Goal: Task Accomplishment & Management: Use online tool/utility

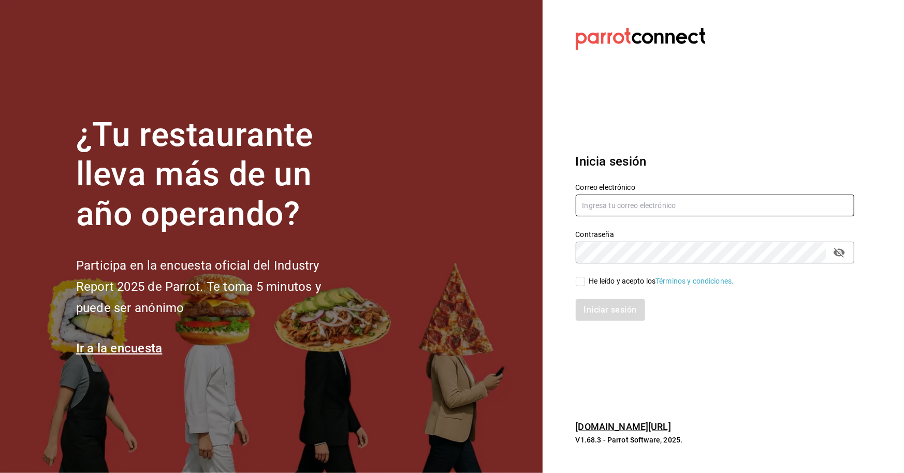
click at [651, 199] on input "text" at bounding box center [714, 206] width 278 height 22
type input "R"
type input "[EMAIL_ADDRESS][DOMAIN_NAME]"
click at [583, 285] on input "He leído y acepto los Términos y condiciones." at bounding box center [579, 281] width 9 height 9
checkbox input "true"
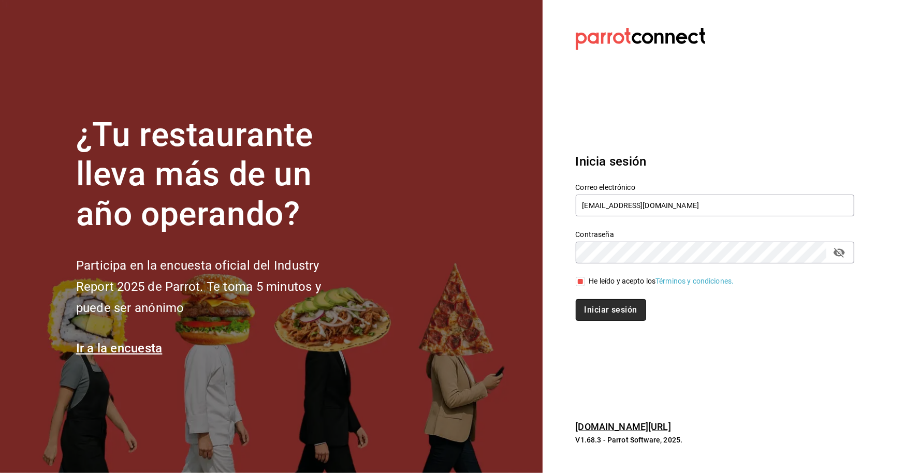
click at [634, 309] on button "Iniciar sesión" at bounding box center [610, 310] width 70 height 22
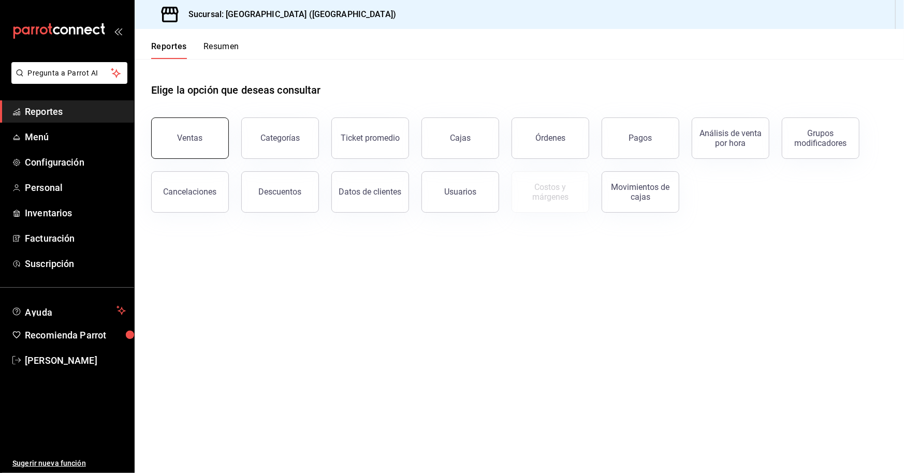
click at [182, 130] on button "Ventas" at bounding box center [190, 137] width 78 height 41
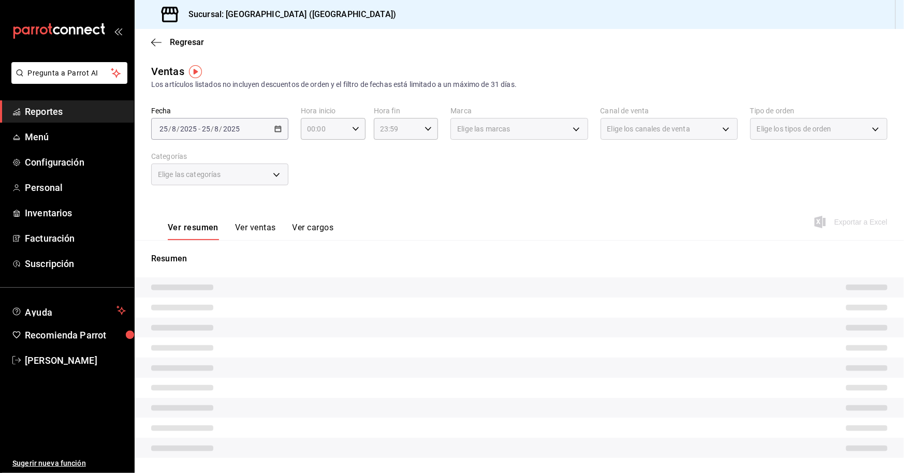
click at [256, 133] on div "2025-08-25 25 / 8 / 2025 - 2025-08-25 25 / 8 / 2025" at bounding box center [219, 129] width 137 height 22
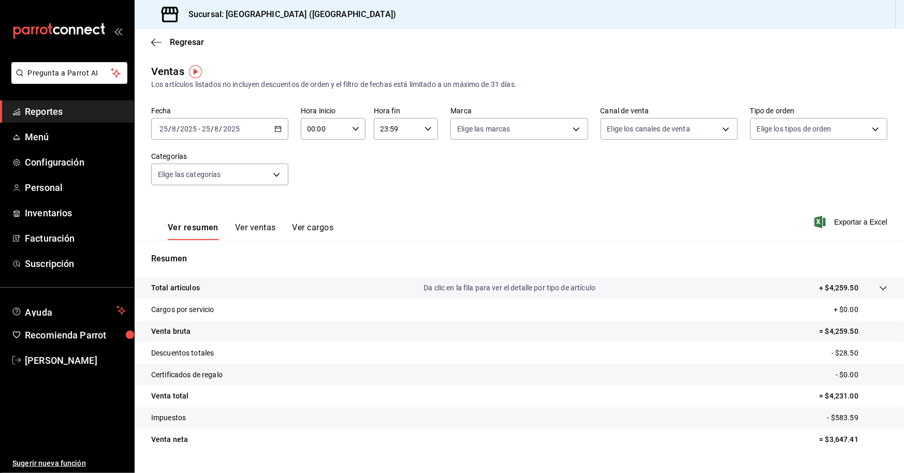
click at [252, 124] on div "2025-08-25 25 / 8 / 2025 - 2025-08-25 25 / 8 / 2025" at bounding box center [219, 129] width 137 height 22
click at [275, 130] on \(Stroke\) "button" at bounding box center [278, 129] width 6 height 6
click at [199, 257] on span "Rango de fechas" at bounding box center [200, 253] width 80 height 11
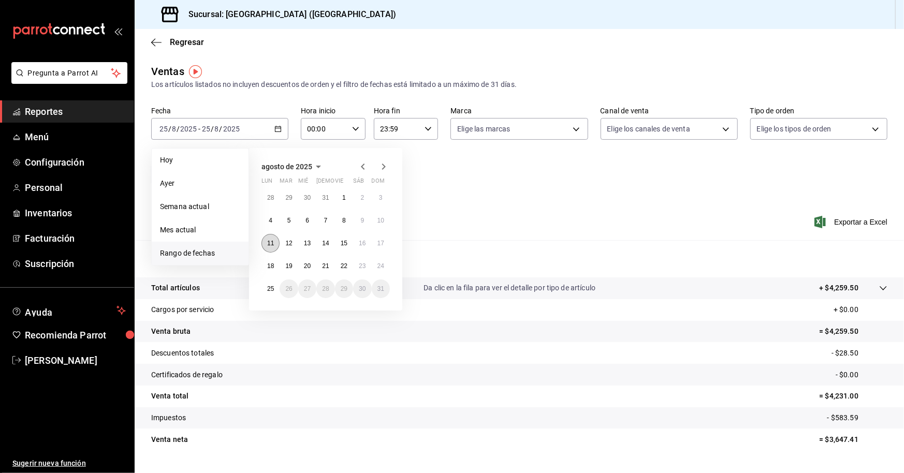
click at [268, 244] on abbr "11" at bounding box center [270, 243] width 7 height 7
click at [378, 247] on button "17" at bounding box center [381, 243] width 18 height 19
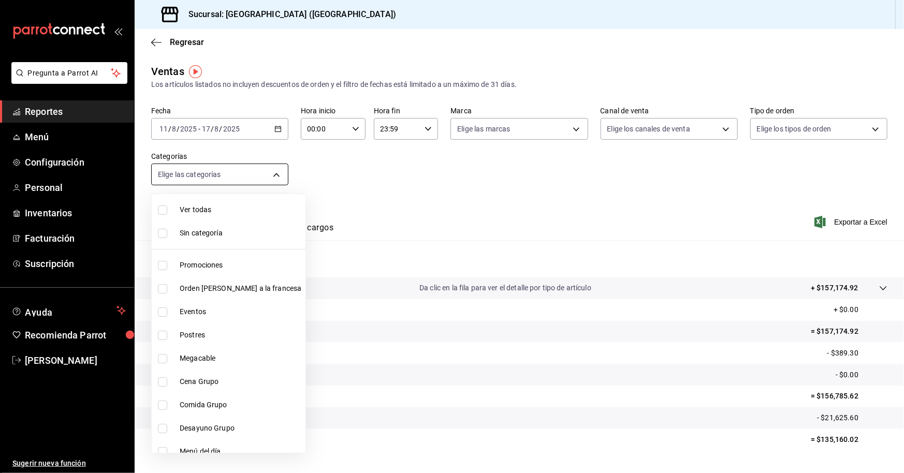
click at [268, 178] on body "Pregunta a Parrot AI Reportes Menú Configuración Personal Inventarios Facturaci…" at bounding box center [452, 236] width 904 height 473
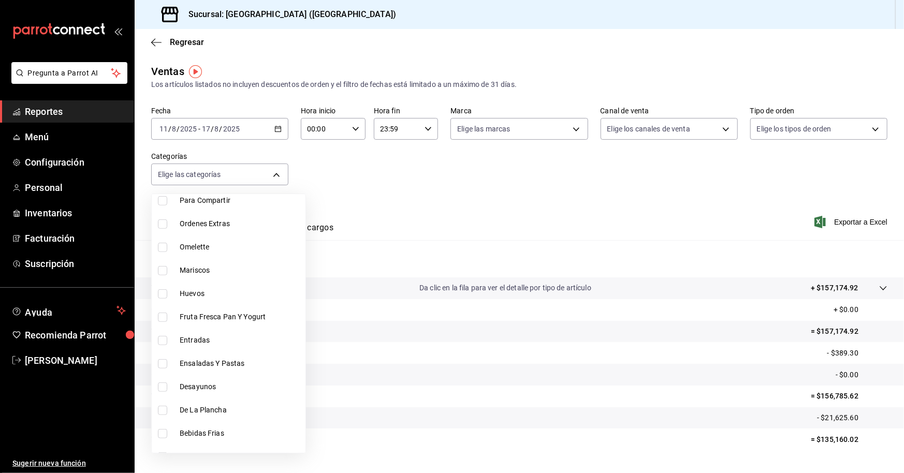
scroll to position [476, 0]
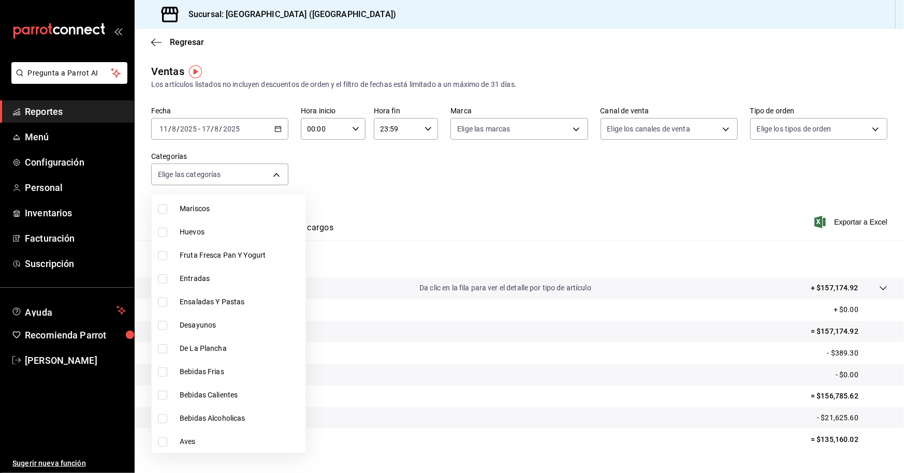
click at [162, 374] on input "checkbox" at bounding box center [162, 371] width 9 height 9
checkbox input "true"
type input "c4875e6e-e610-4f9e-9da6-048441591a06"
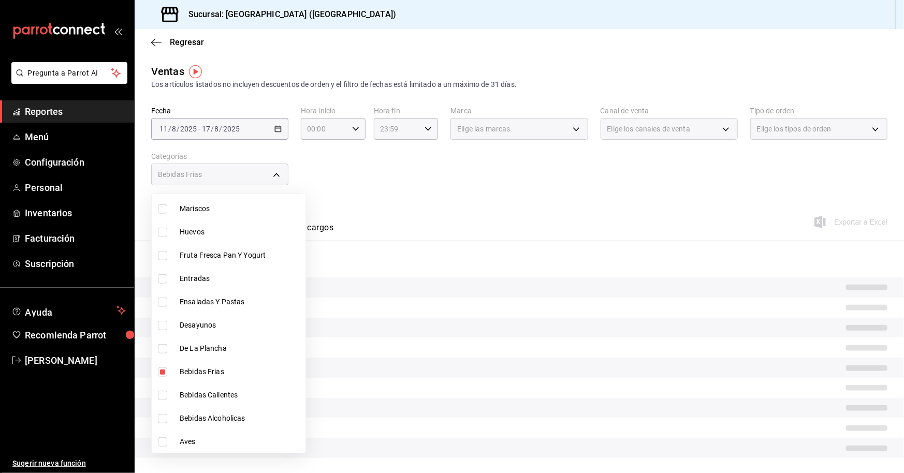
click at [457, 229] on div at bounding box center [452, 236] width 904 height 473
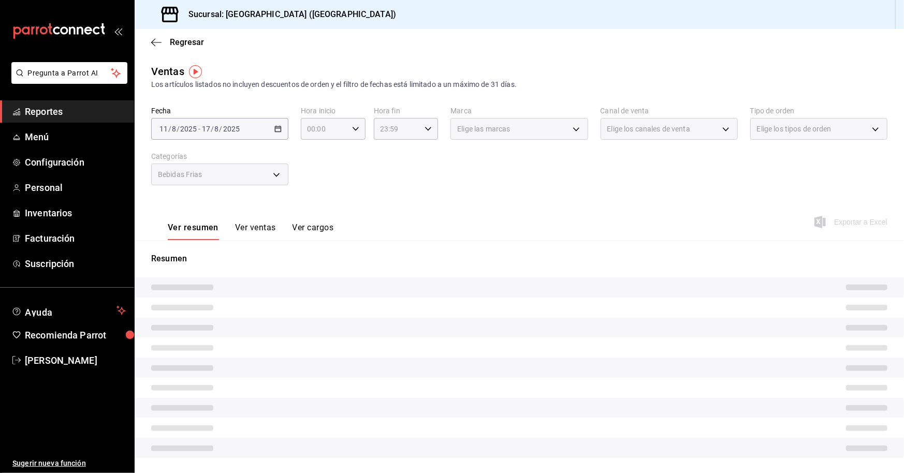
click at [574, 130] on div "Elige las marcas" at bounding box center [518, 129] width 137 height 22
click at [571, 129] on div "Elige las marcas" at bounding box center [518, 129] width 137 height 22
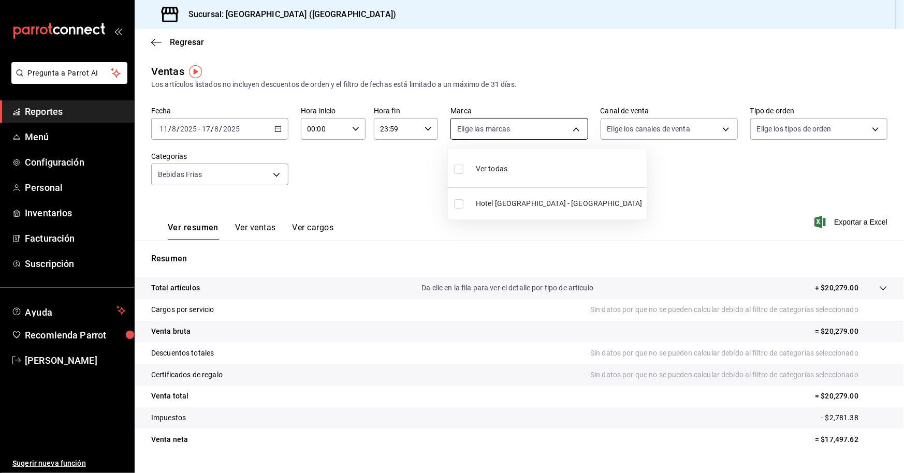
click at [534, 131] on body "Pregunta a Parrot AI Reportes Menú Configuración Personal Inventarios Facturaci…" at bounding box center [452, 236] width 904 height 473
click at [529, 170] on li "Ver todas" at bounding box center [547, 168] width 199 height 31
type input "78876d7d-d969-4c97-957f-d97bcaf374a8"
checkbox input "true"
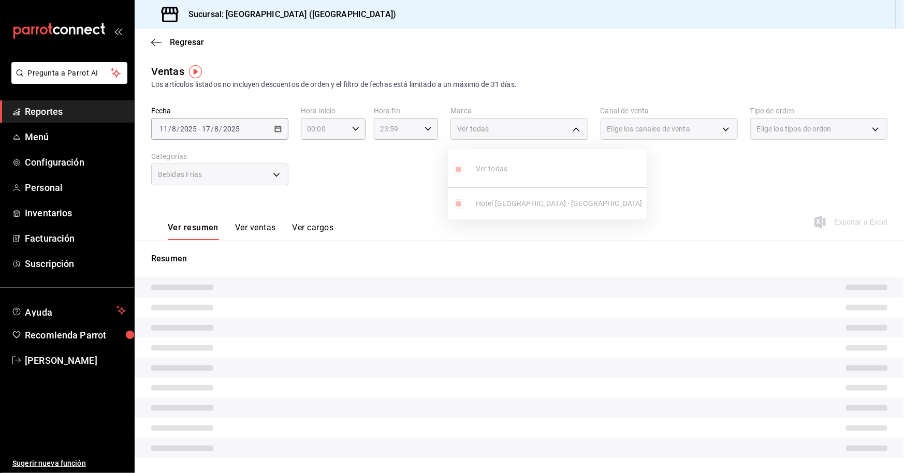
click at [642, 130] on div at bounding box center [452, 236] width 904 height 473
click at [647, 130] on span "Elige los canales de venta" at bounding box center [648, 129] width 83 height 10
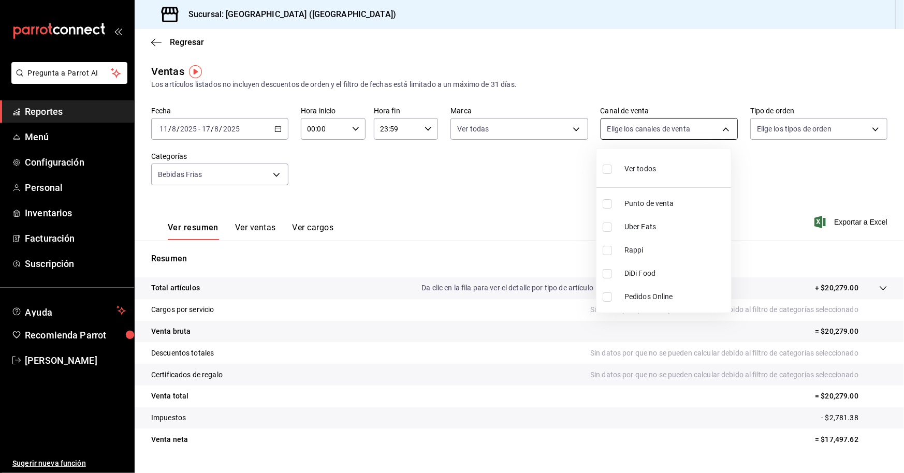
click at [723, 129] on body "Pregunta a Parrot AI Reportes Menú Configuración Personal Inventarios Facturaci…" at bounding box center [452, 236] width 904 height 473
click at [661, 166] on li "Ver todos" at bounding box center [663, 168] width 135 height 31
type input "PARROT,UBER_EATS,RAPPI,DIDI_FOOD,ONLINE"
checkbox input "true"
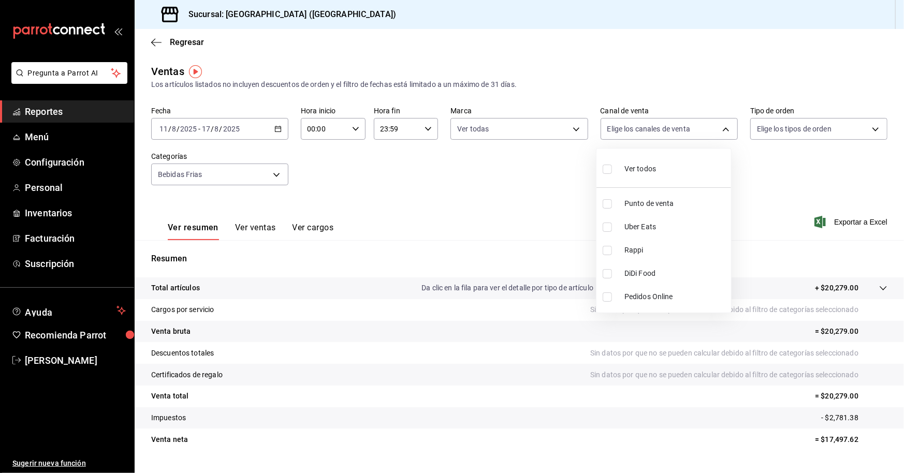
checkbox input "true"
click at [866, 130] on div at bounding box center [452, 236] width 904 height 473
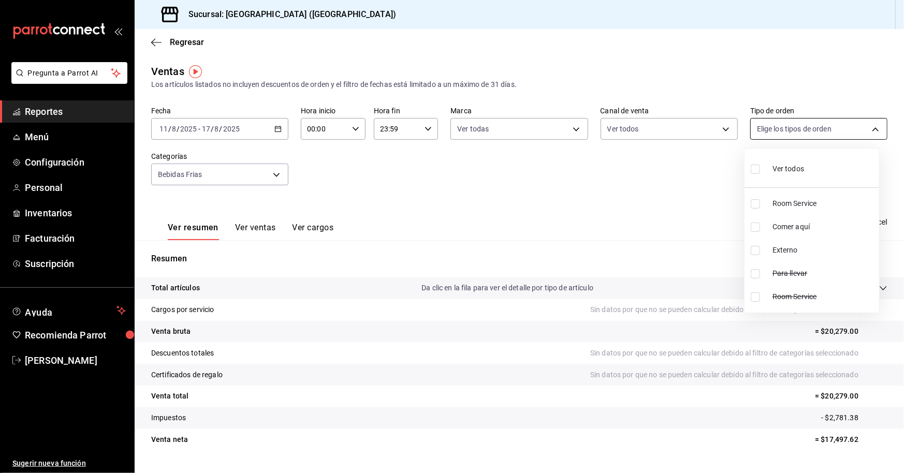
click at [864, 127] on body "Pregunta a Parrot AI Reportes Menú Configuración Personal Inventarios Facturaci…" at bounding box center [452, 236] width 904 height 473
click at [786, 170] on span "Ver todos" at bounding box center [788, 169] width 32 height 11
type input "b058d4be-2b12-4384-8de9-0edaf0c266a0,5312acd2-97f8-467e-ac2a-d82c4ff097fd,EXTER…"
checkbox input "true"
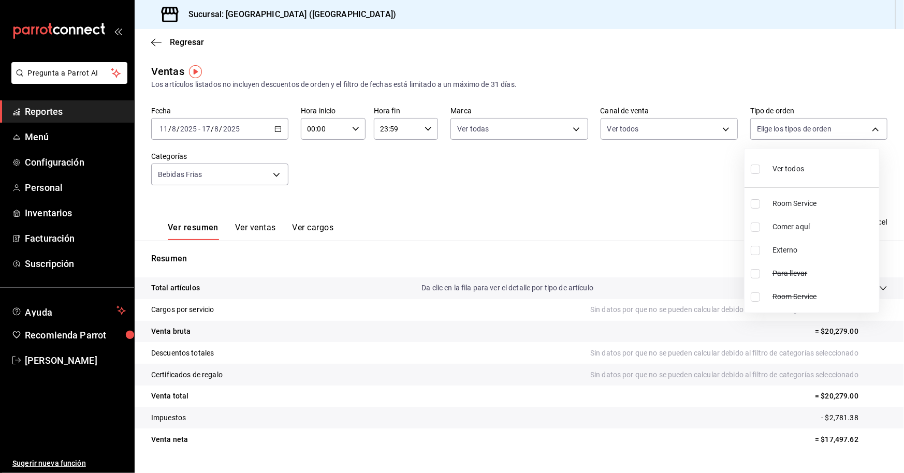
checkbox input "true"
click at [256, 229] on div at bounding box center [452, 236] width 904 height 473
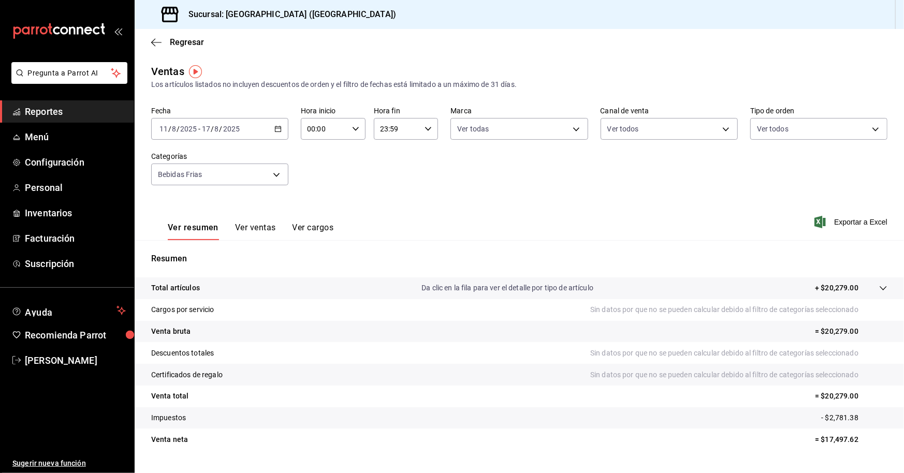
click at [264, 228] on button "Ver ventas" at bounding box center [255, 232] width 41 height 18
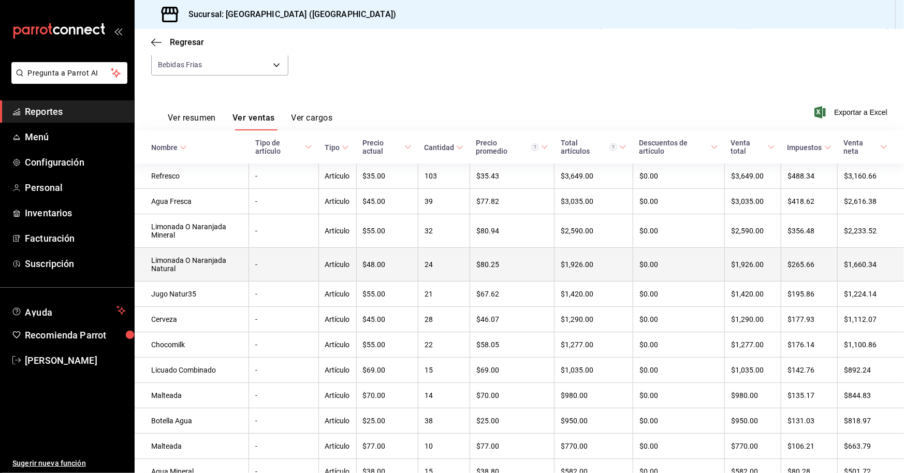
scroll to position [58, 0]
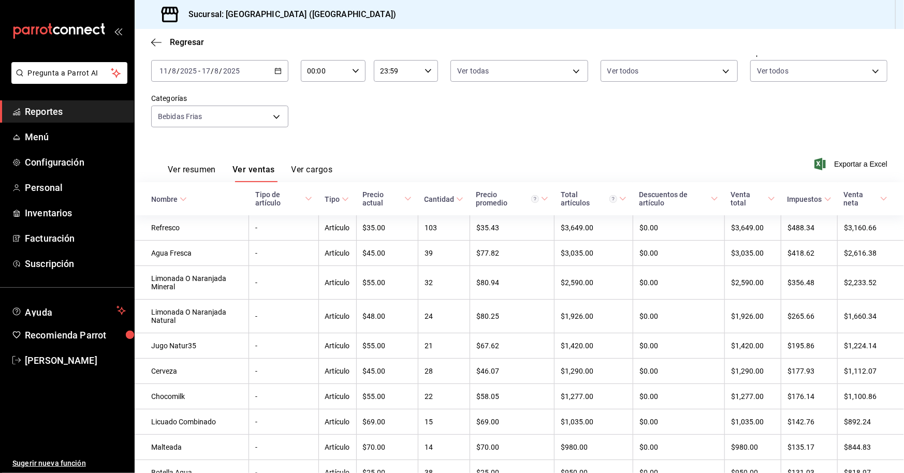
click at [277, 72] on icon "button" at bounding box center [277, 70] width 7 height 7
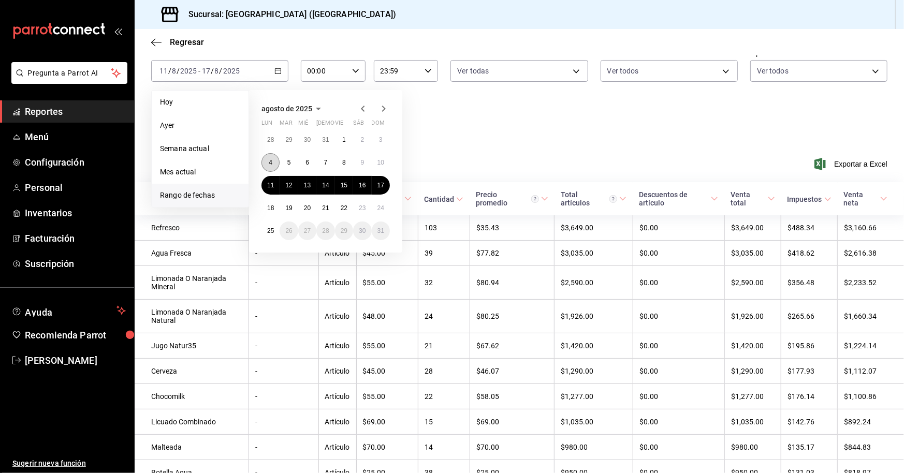
click at [264, 162] on button "4" at bounding box center [270, 162] width 18 height 19
click at [270, 180] on button "11" at bounding box center [270, 185] width 18 height 19
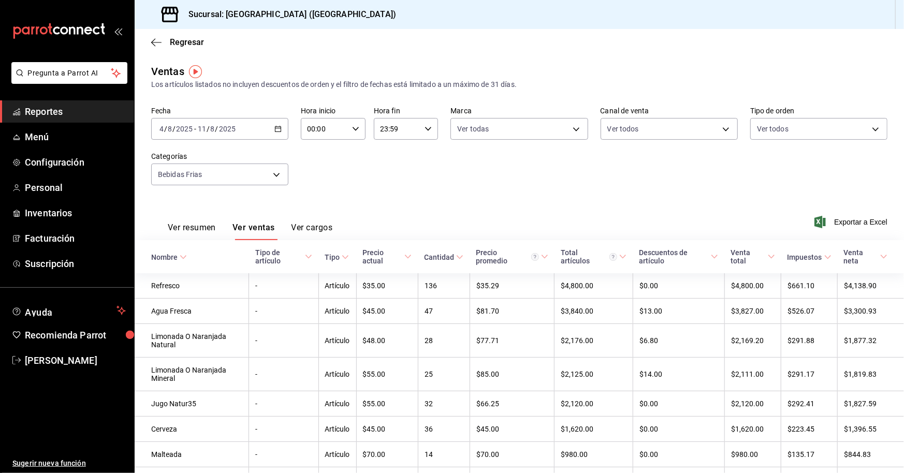
click at [282, 122] on div "2025-08-04 4 / 8 / 2025 - 2025-08-11 11 / 8 / 2025" at bounding box center [219, 129] width 137 height 22
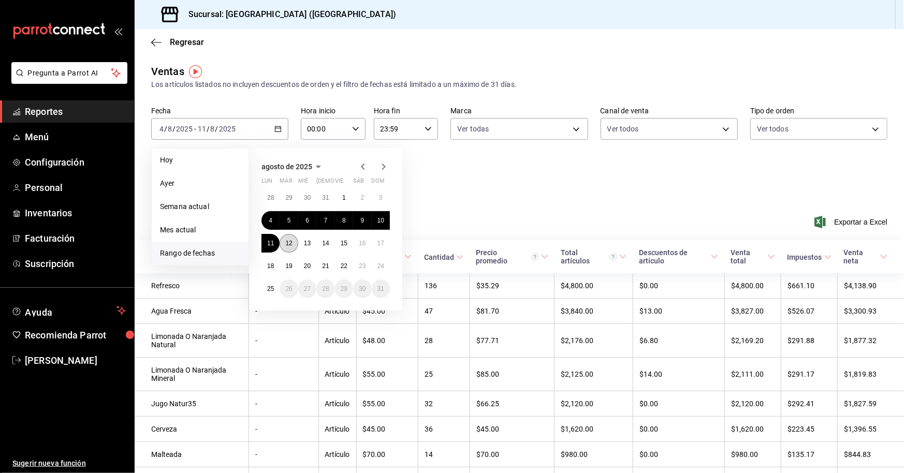
click at [283, 242] on button "12" at bounding box center [288, 243] width 18 height 19
click at [381, 244] on abbr "17" at bounding box center [380, 243] width 7 height 7
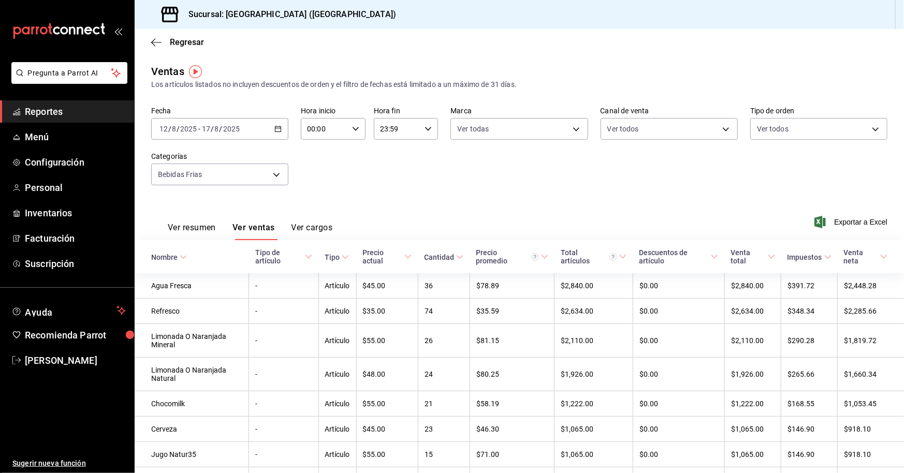
click at [272, 131] on div "2025-08-12 12 / 8 / 2025 - 2025-08-17 17 / 8 / 2025" at bounding box center [219, 129] width 137 height 22
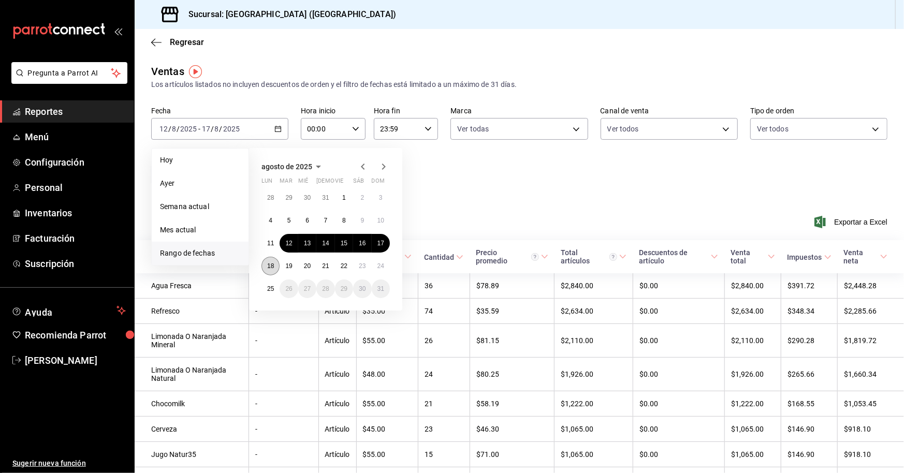
click at [271, 271] on button "18" at bounding box center [270, 266] width 18 height 19
click at [376, 271] on button "24" at bounding box center [381, 266] width 18 height 19
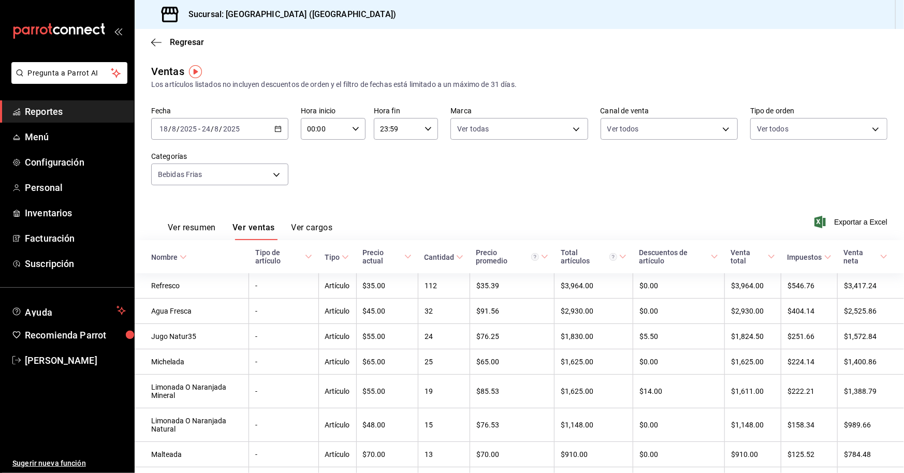
click at [277, 128] on icon "button" at bounding box center [277, 128] width 7 height 7
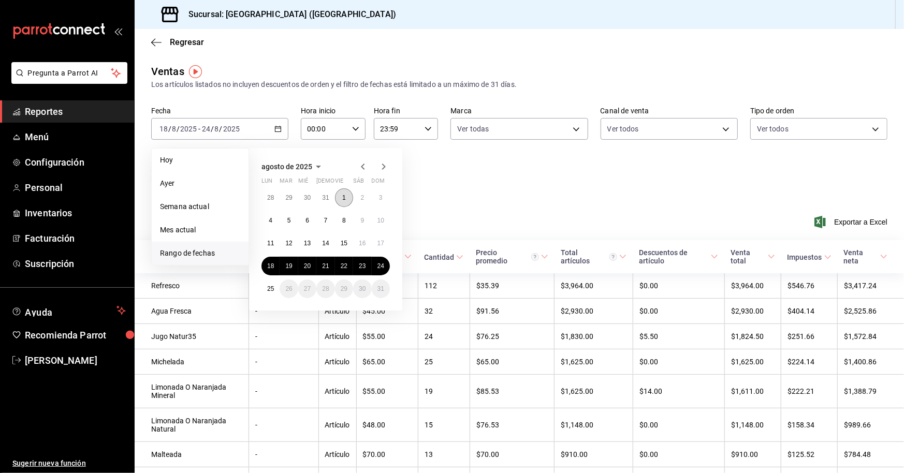
click at [344, 198] on abbr "1" at bounding box center [344, 197] width 4 height 7
click at [274, 242] on button "11" at bounding box center [270, 243] width 18 height 19
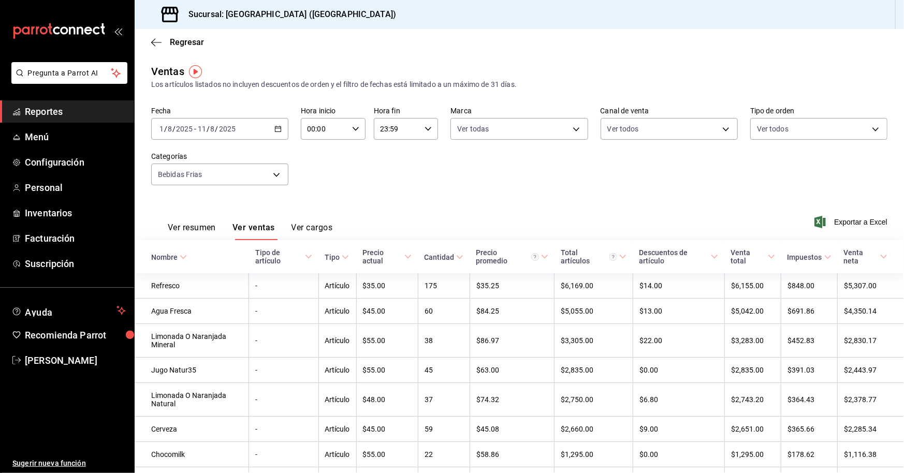
click at [278, 127] on icon "button" at bounding box center [277, 128] width 7 height 7
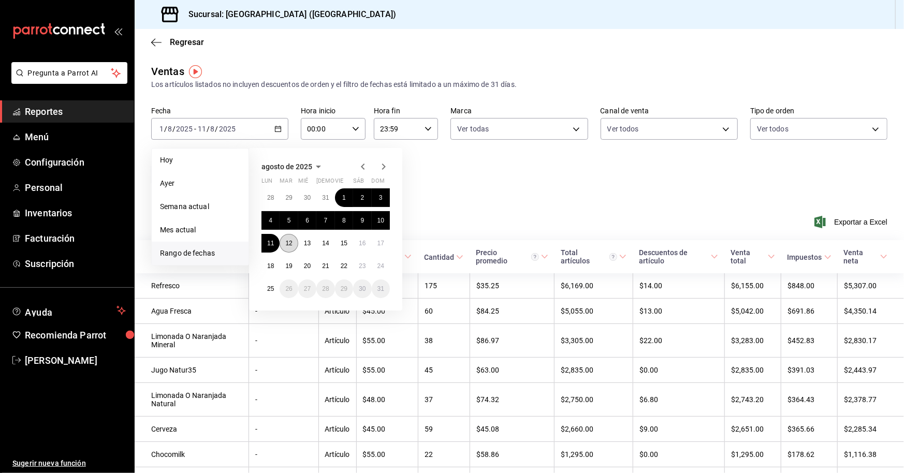
click at [293, 245] on button "12" at bounding box center [288, 243] width 18 height 19
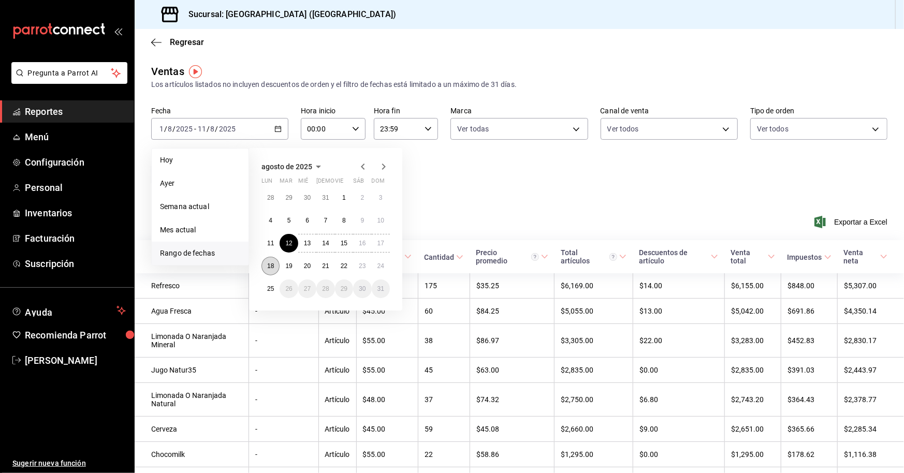
click at [270, 267] on abbr "18" at bounding box center [270, 265] width 7 height 7
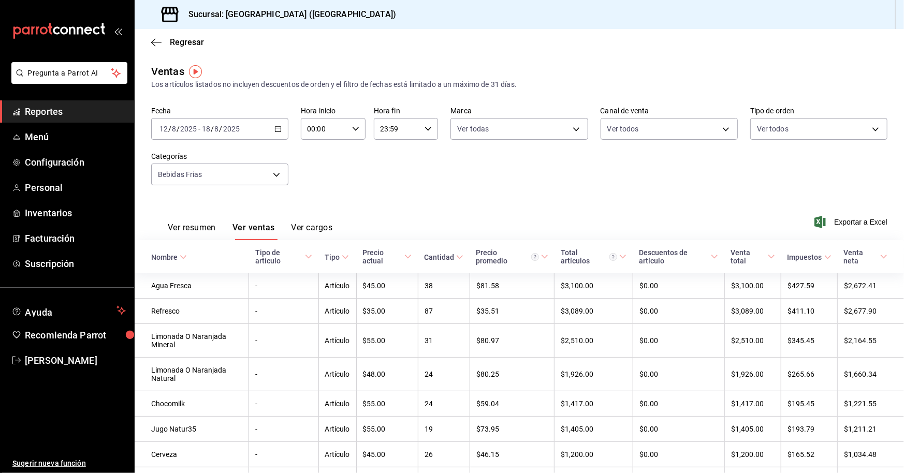
click at [276, 131] on icon "button" at bounding box center [277, 128] width 7 height 7
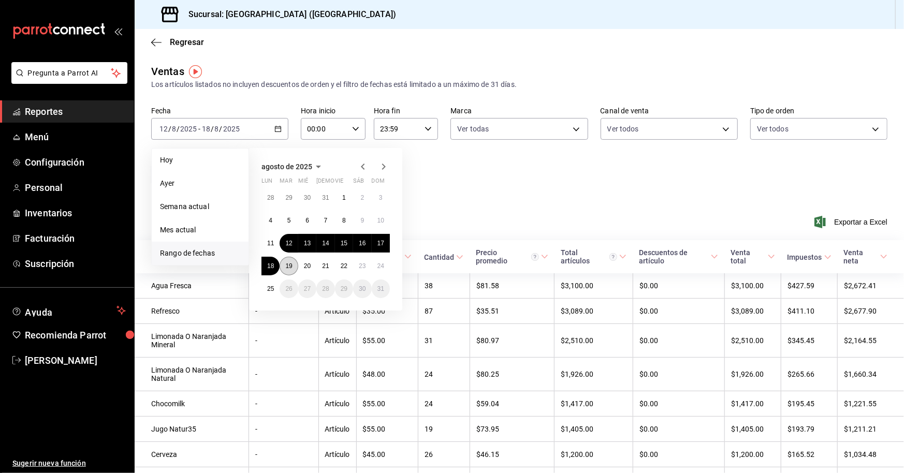
click at [288, 263] on abbr "19" at bounding box center [288, 265] width 7 height 7
click at [382, 266] on abbr "24" at bounding box center [380, 265] width 7 height 7
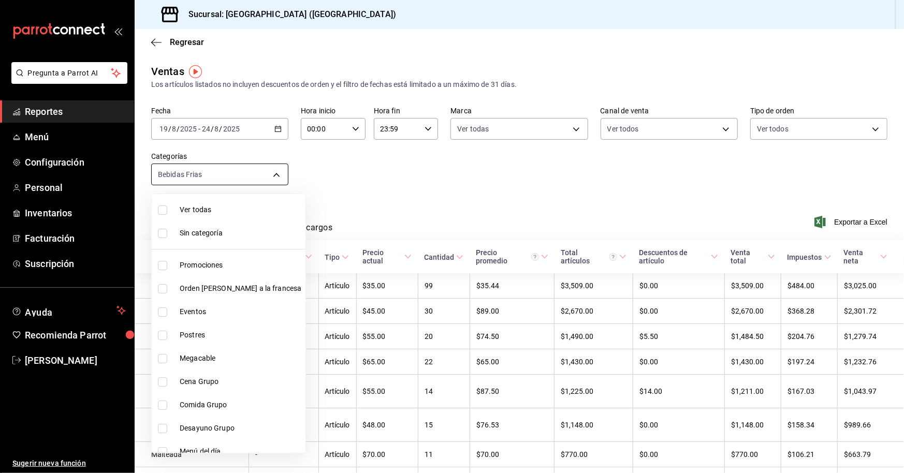
click at [273, 177] on body "Pregunta a Parrot AI Reportes Menú Configuración Personal Inventarios Facturaci…" at bounding box center [452, 236] width 904 height 473
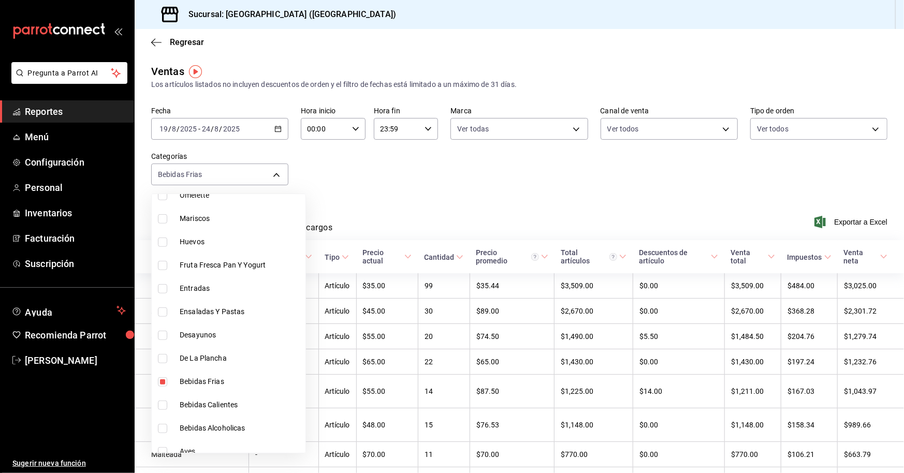
scroll to position [476, 0]
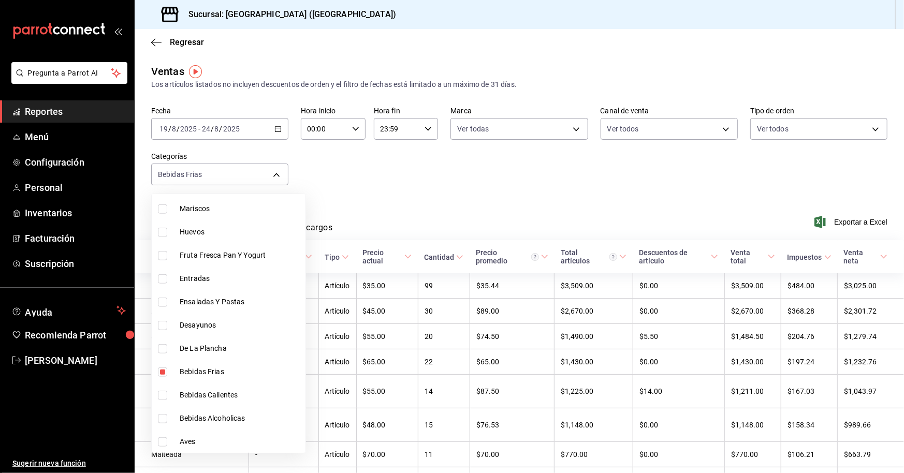
click at [217, 413] on span "Bebidas Alcoholicas" at bounding box center [241, 418] width 122 height 11
type input "c4875e6e-e610-4f9e-9da6-048441591a06,7ef4112d-fa7f-4d65-9639-4ab81a4d40df"
checkbox input "true"
click at [426, 210] on div at bounding box center [452, 236] width 904 height 473
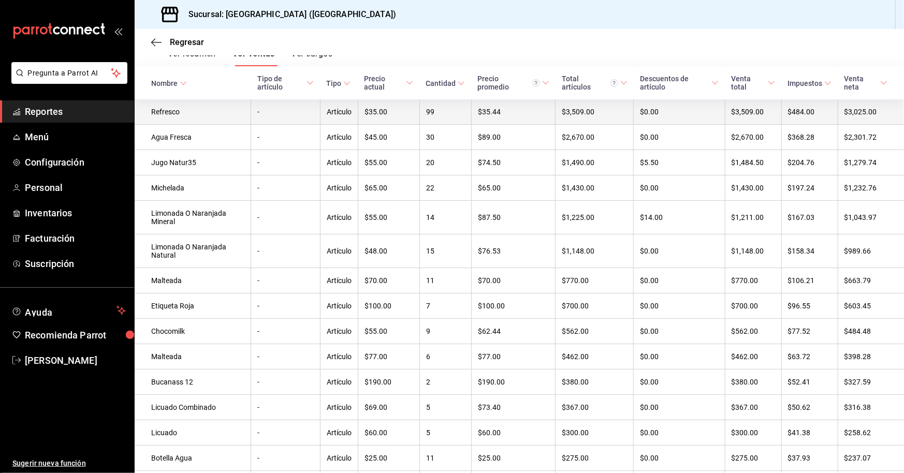
scroll to position [19, 0]
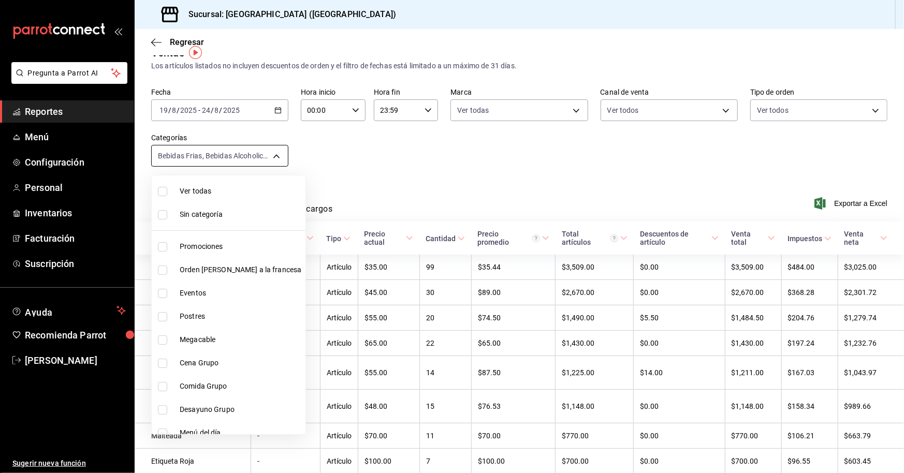
click at [269, 156] on body "Pregunta a Parrot AI Reportes Menú Configuración Personal Inventarios Facturaci…" at bounding box center [452, 236] width 904 height 473
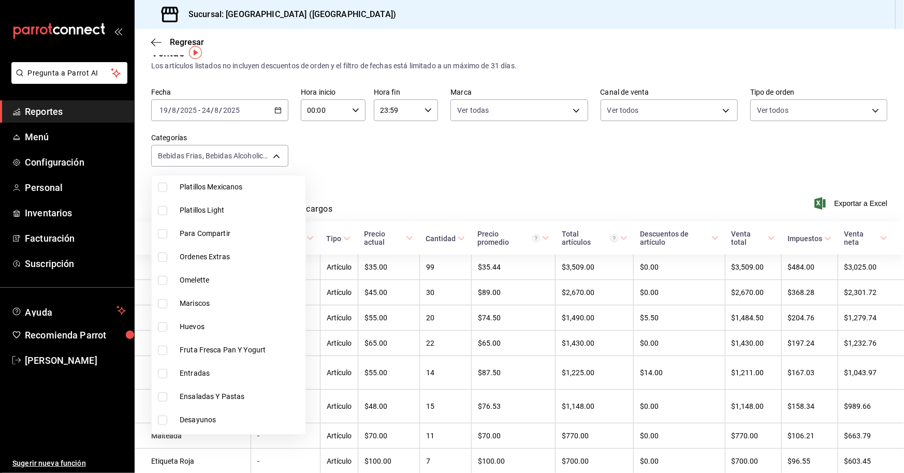
scroll to position [476, 0]
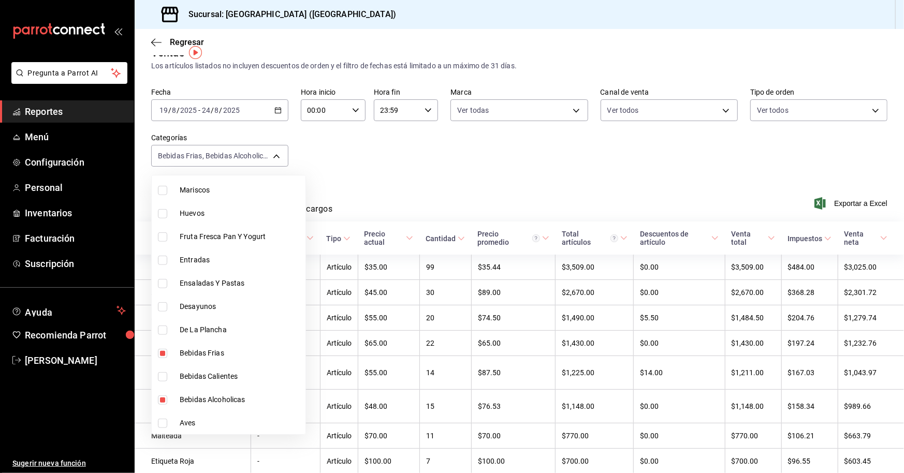
click at [162, 352] on input "checkbox" at bounding box center [162, 353] width 9 height 9
checkbox input "false"
type input "7ef4112d-fa7f-4d65-9639-4ab81a4d40df"
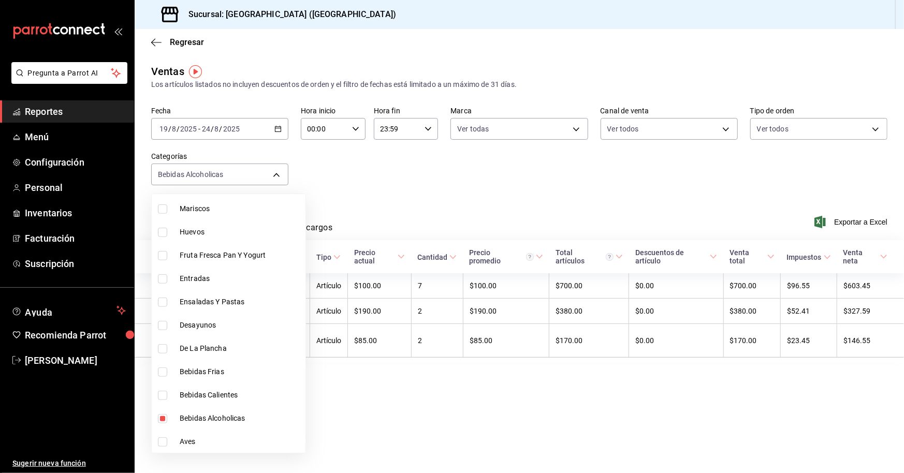
click at [344, 406] on div at bounding box center [452, 236] width 904 height 473
